Goal: Find specific page/section: Find specific page/section

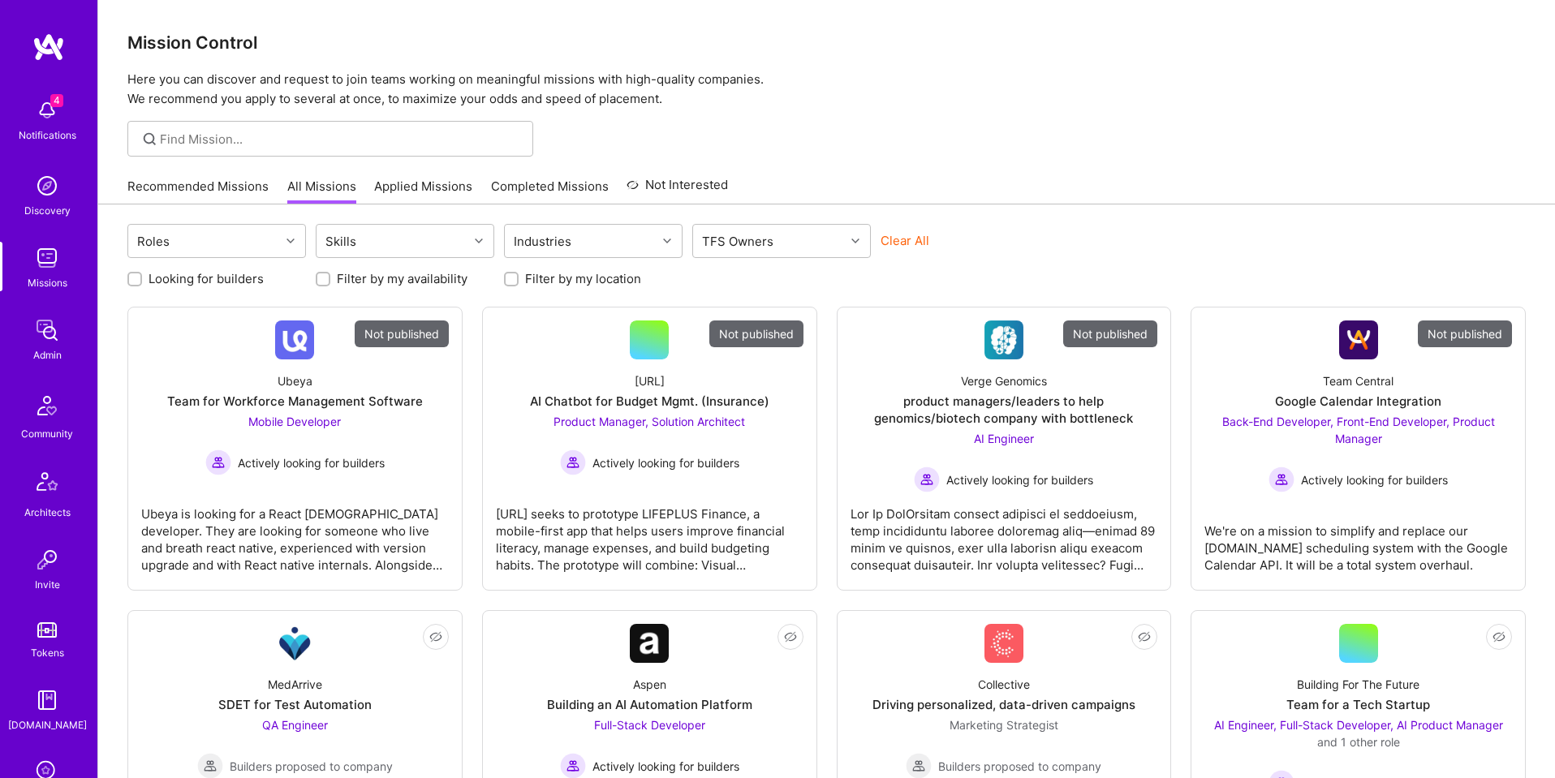
scroll to position [258, 0]
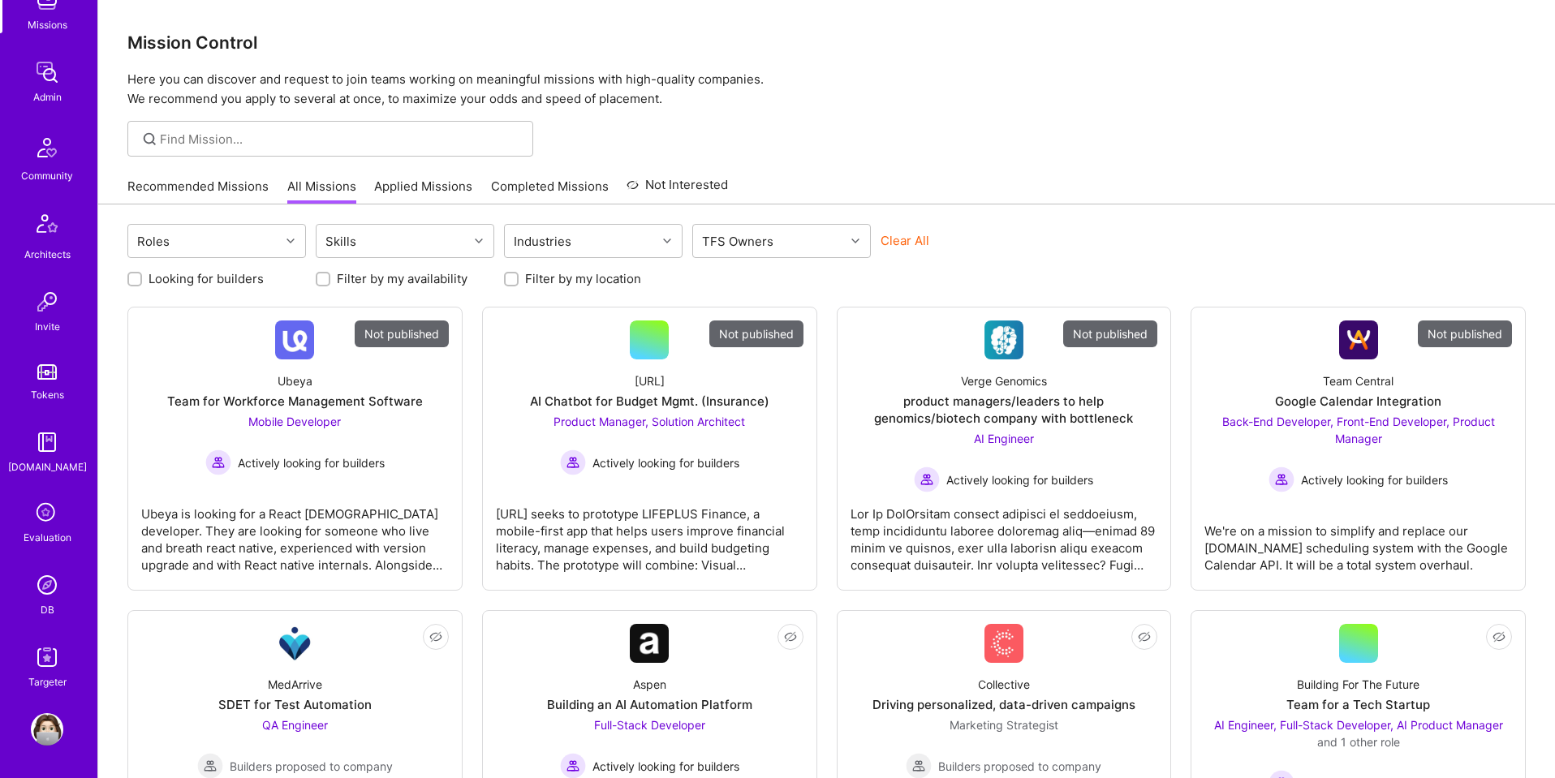
click at [49, 586] on img at bounding box center [47, 585] width 32 height 32
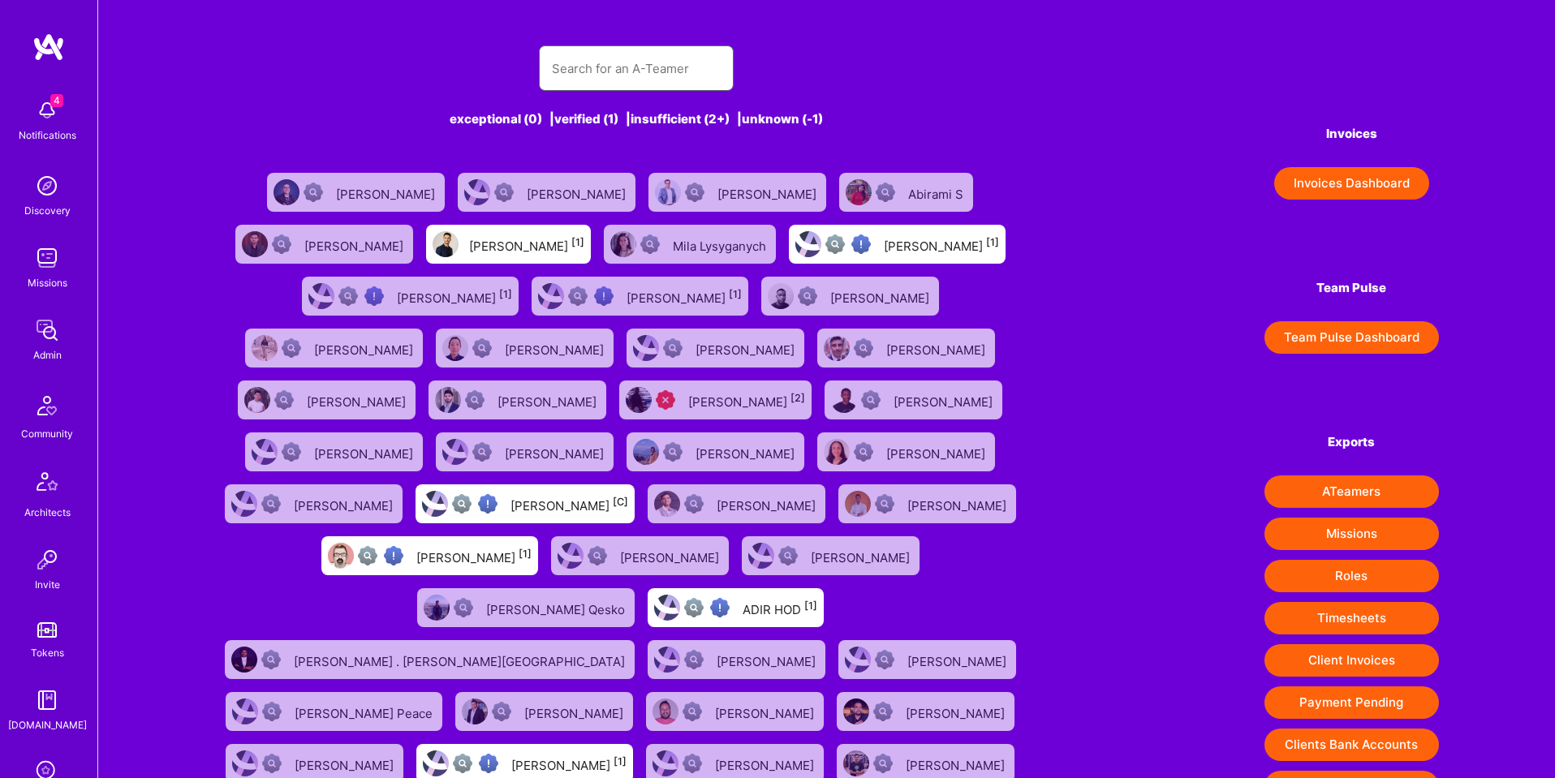
click at [663, 66] on input "text" at bounding box center [636, 68] width 169 height 41
paste input "[URL][DOMAIN_NAME]"
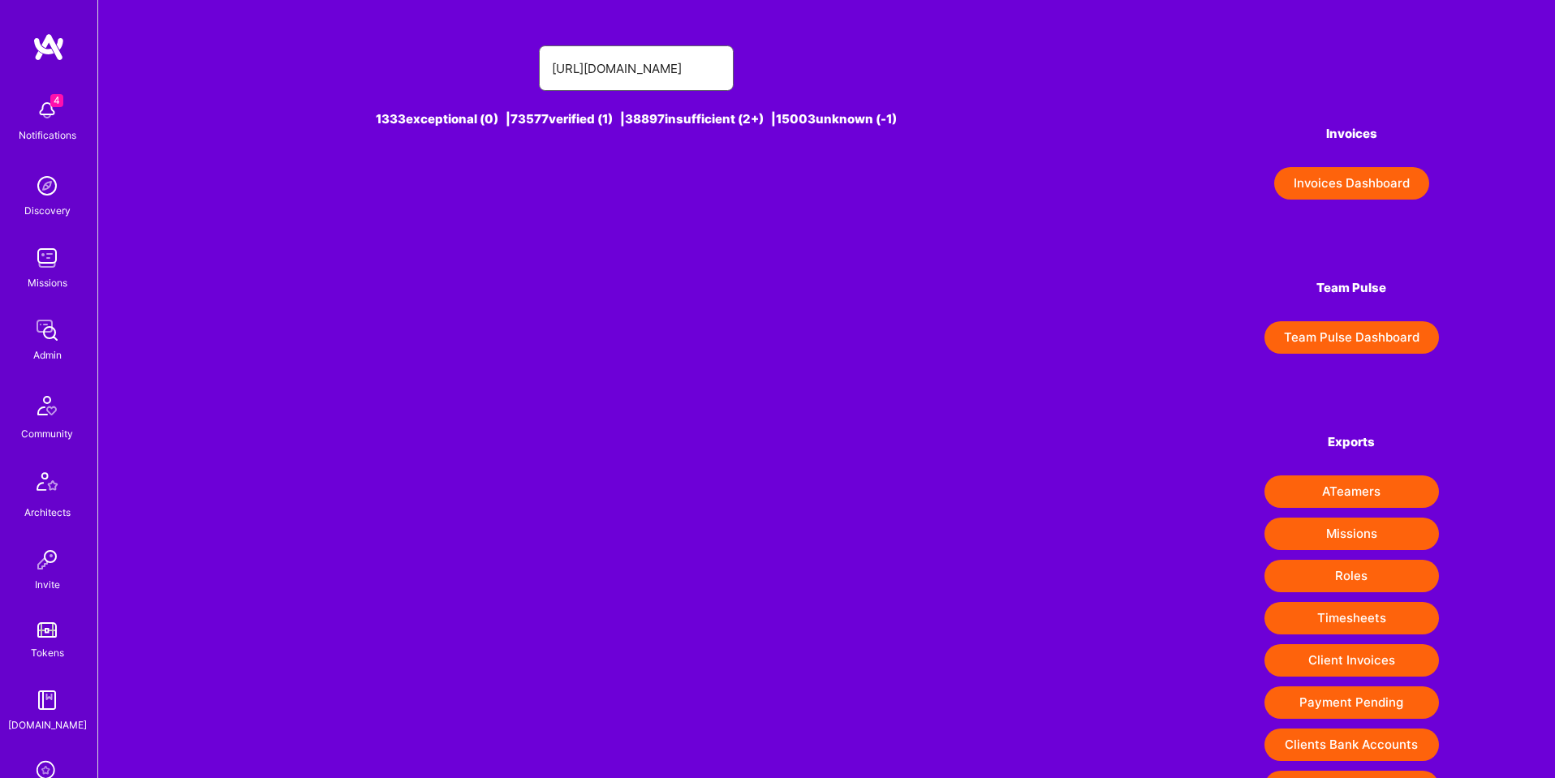
type input "[URL][DOMAIN_NAME]"
